Goal: Communication & Community: Connect with others

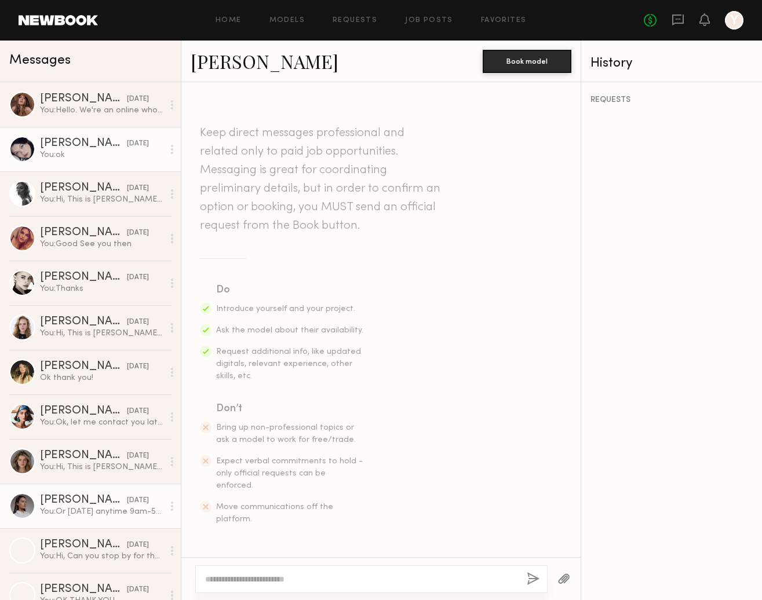
scroll to position [938, 0]
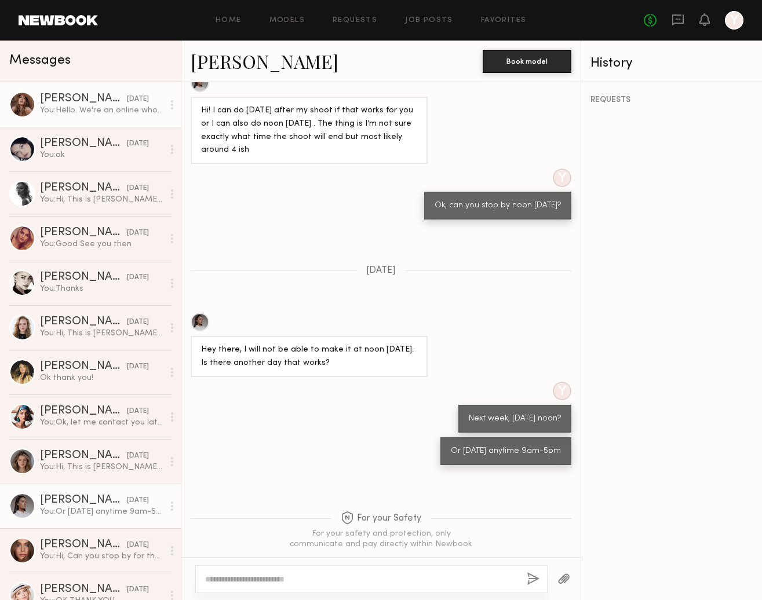
click at [127, 98] on div "[DATE]" at bounding box center [138, 99] width 22 height 11
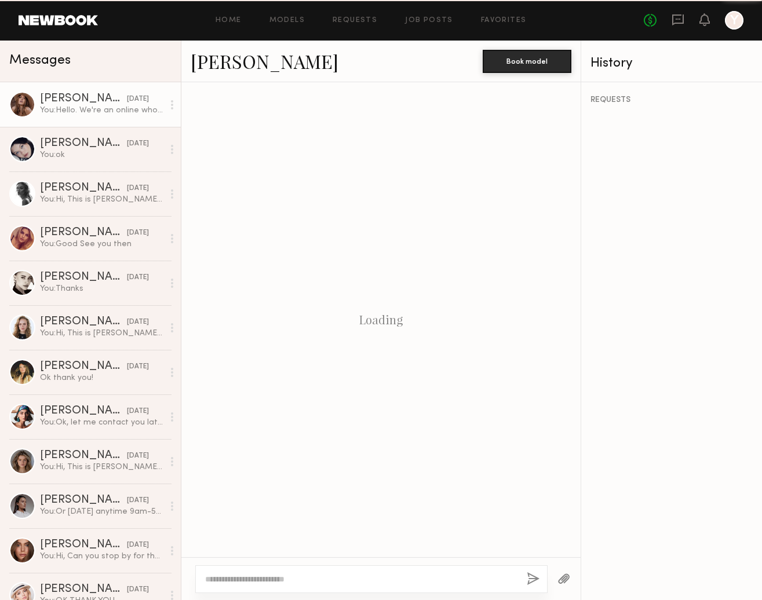
scroll to position [433, 0]
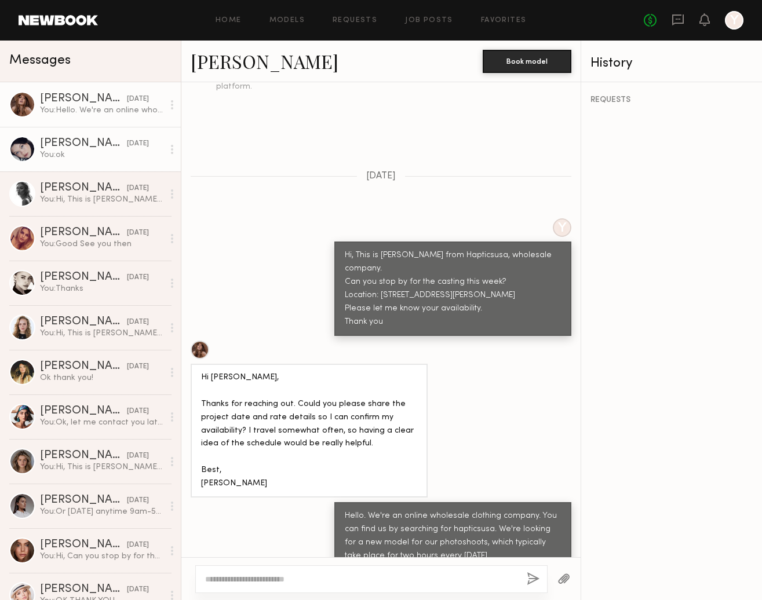
click at [81, 144] on div "[PERSON_NAME]" at bounding box center [83, 144] width 87 height 12
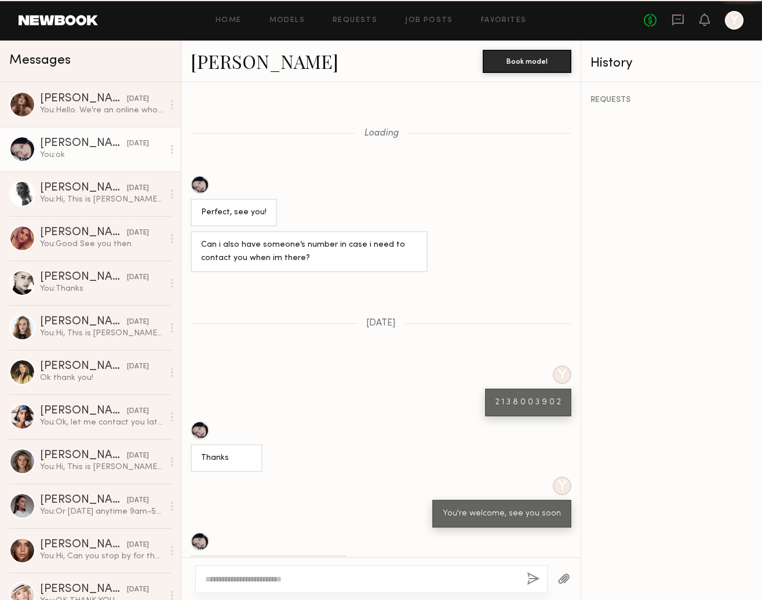
scroll to position [234, 0]
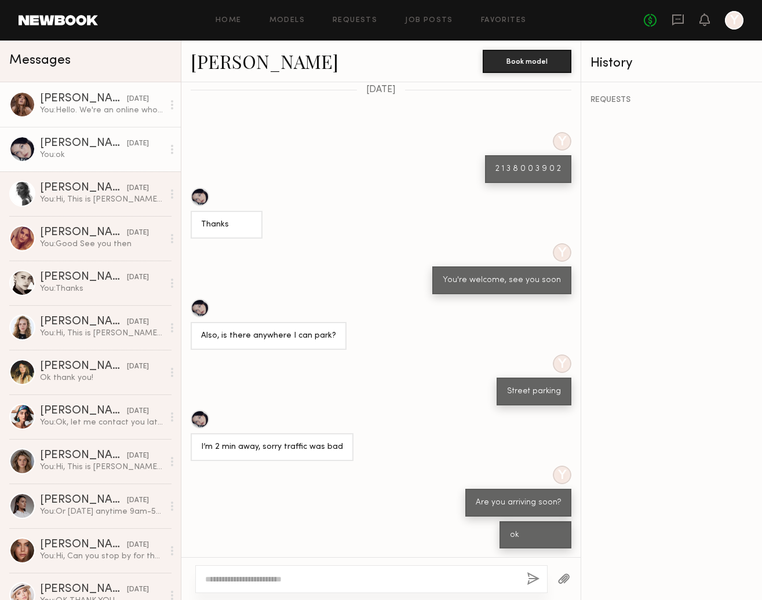
click at [86, 103] on div "[PERSON_NAME]" at bounding box center [83, 99] width 87 height 12
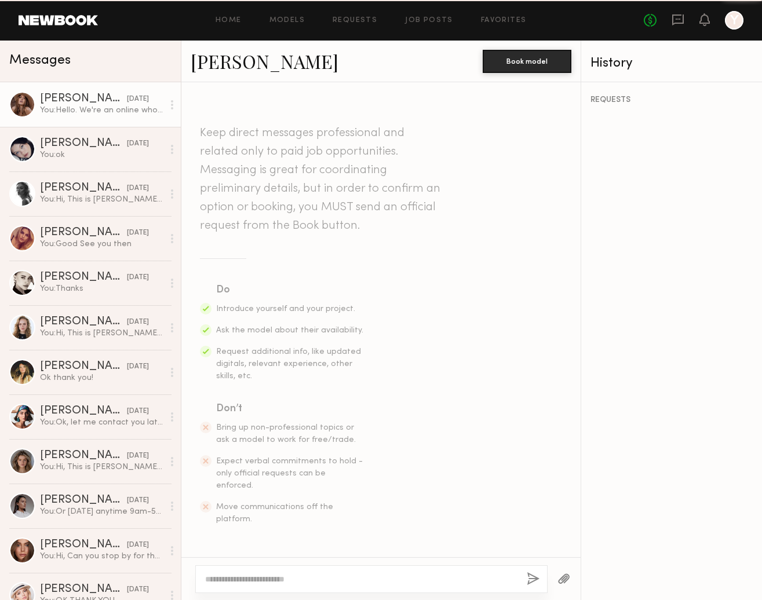
scroll to position [433, 0]
